Goal: Task Accomplishment & Management: Use online tool/utility

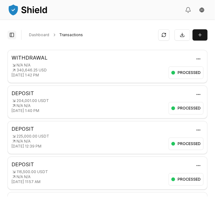
click at [15, 33] on button "Toggle Sidebar" at bounding box center [11, 35] width 9 height 9
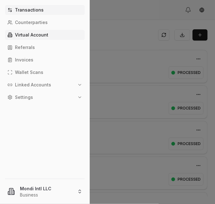
click at [39, 35] on p "Virtual Account" at bounding box center [31, 35] width 33 height 4
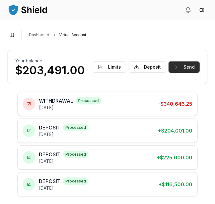
click at [190, 67] on button "Send" at bounding box center [184, 66] width 31 height 11
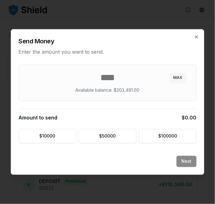
click at [177, 75] on button "MAX" at bounding box center [178, 78] width 17 height 10
type input "******"
click at [187, 158] on button "Next" at bounding box center [187, 161] width 20 height 11
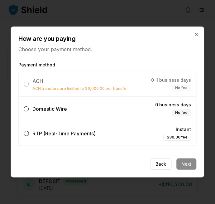
click at [93, 105] on label "Domestic Wire 0 business days No fee" at bounding box center [107, 109] width 177 height 24
click at [29, 106] on button "Domestic Wire 0 business days No fee" at bounding box center [26, 108] width 5 height 5
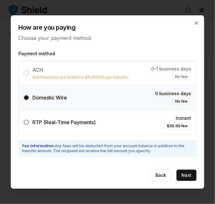
click at [191, 162] on div "Payment method ACH ACH transfers are limited to $6,000.00 per transfer. 0-1 bus…" at bounding box center [107, 106] width 193 height 118
click at [186, 177] on button "Next" at bounding box center [187, 175] width 20 height 11
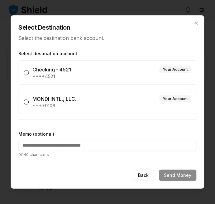
click at [128, 96] on div "MONDI INTL., LLC. Your Account" at bounding box center [112, 98] width 159 height 7
click at [29, 99] on button "MONDI INTL., LLC. Your Account ****9106" at bounding box center [26, 101] width 5 height 5
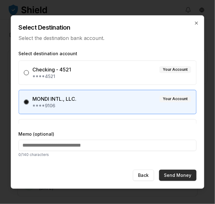
click at [181, 173] on button "Send Money" at bounding box center [177, 175] width 37 height 11
